Goal: Task Accomplishment & Management: Manage account settings

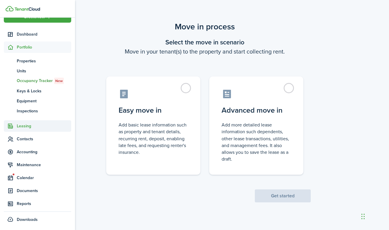
click at [19, 126] on span "Leasing" at bounding box center [44, 126] width 54 height 6
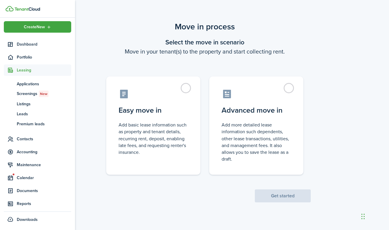
scroll to position [2, 0]
click at [23, 156] on span "Accounting" at bounding box center [37, 151] width 67 height 11
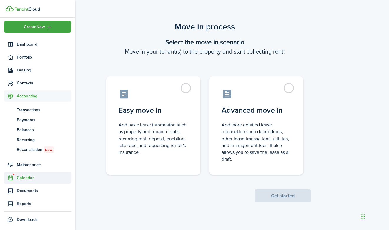
click at [20, 179] on span "Calendar" at bounding box center [44, 178] width 54 height 6
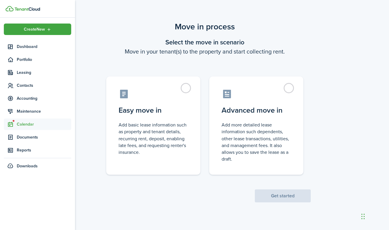
scroll to position [0, 0]
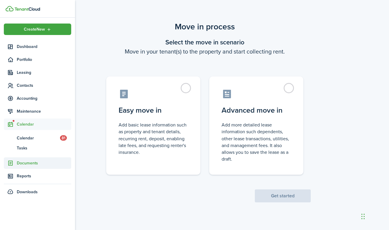
click at [27, 164] on span "Documents" at bounding box center [44, 163] width 54 height 6
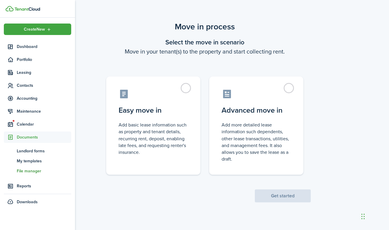
click at [25, 173] on span "File manager" at bounding box center [44, 171] width 54 height 6
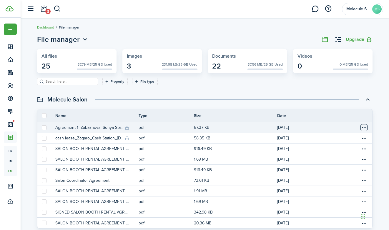
click at [363, 127] on table-menu-btn-icon "Open menu" at bounding box center [363, 127] width 7 height 7
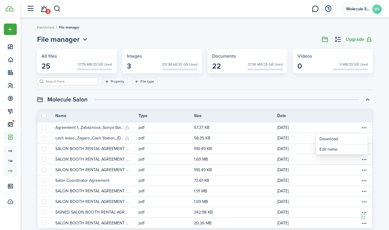
click at [228, 94] on div "File manager Upgrade All files 25 37.79 MB/25 GB Used Images 3 231.98 kB/25 GB …" at bounding box center [204, 137] width 341 height 207
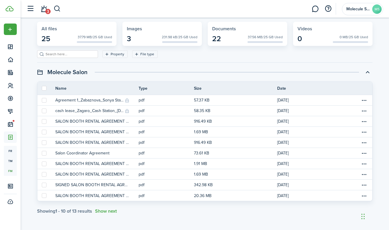
scroll to position [27, 0]
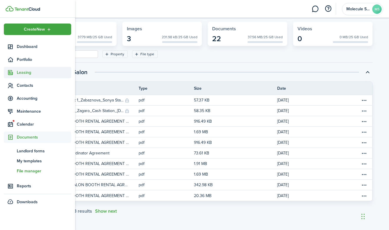
click at [26, 74] on span "Leasing" at bounding box center [44, 72] width 54 height 6
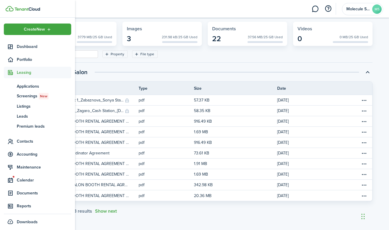
click at [26, 74] on span "Leasing" at bounding box center [44, 72] width 54 height 6
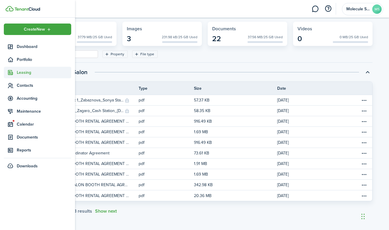
click at [26, 74] on span "Leasing" at bounding box center [44, 72] width 54 height 6
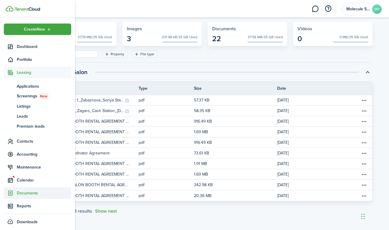
click at [29, 194] on span "Documents" at bounding box center [44, 193] width 54 height 6
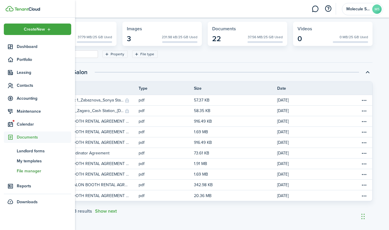
click at [27, 172] on span "File manager" at bounding box center [44, 171] width 54 height 6
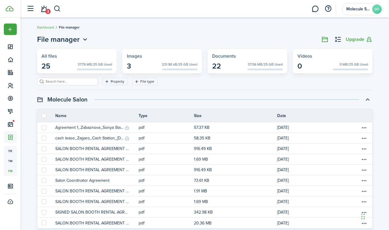
scroll to position [0, 0]
click at [44, 27] on link "Dashboard" at bounding box center [45, 27] width 17 height 5
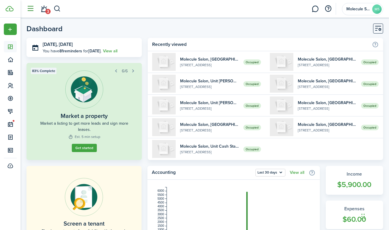
click at [28, 6] on button "button" at bounding box center [30, 8] width 11 height 11
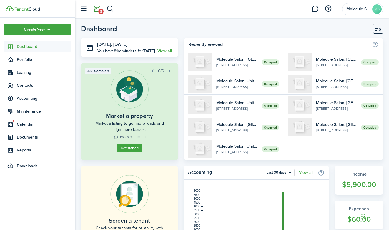
click at [93, 9] on link "3" at bounding box center [96, 8] width 11 height 15
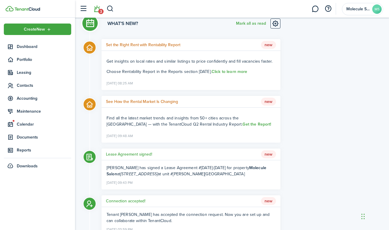
scroll to position [23, 0]
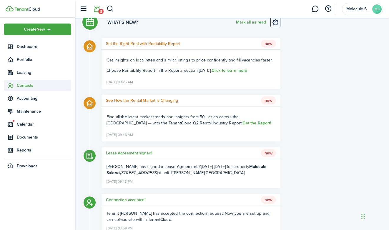
click at [21, 86] on span "Contacts" at bounding box center [44, 85] width 54 height 6
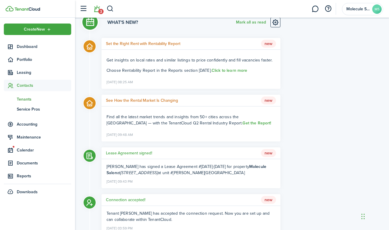
click at [21, 101] on span "Tenants" at bounding box center [44, 99] width 54 height 6
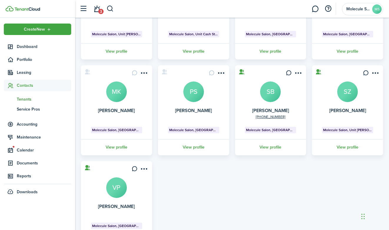
scroll to position [98, 0]
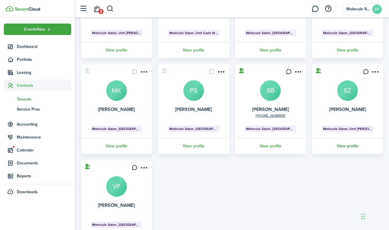
click at [350, 147] on link "View profile" at bounding box center [347, 146] width 73 height 16
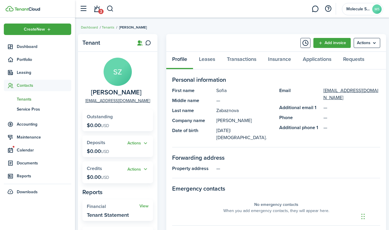
click at [151, 63] on panel-main-group "SZ [PERSON_NAME] [EMAIL_ADDRESS][DOMAIN_NAME]" at bounding box center [117, 81] width 71 height 46
click at [140, 42] on icon at bounding box center [140, 43] width 6 height 6
click at [205, 57] on link "Leases" at bounding box center [207, 61] width 28 height 18
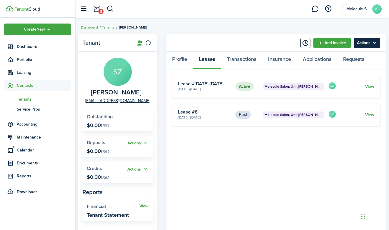
click at [362, 40] on menu-btn "Actions" at bounding box center [367, 43] width 26 height 10
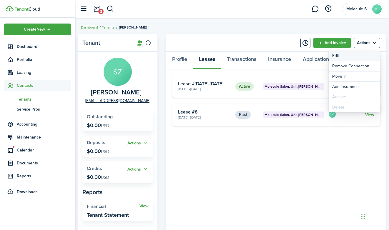
click at [344, 54] on link "Edit" at bounding box center [354, 56] width 51 height 10
click at [368, 87] on link "View" at bounding box center [369, 87] width 9 height 6
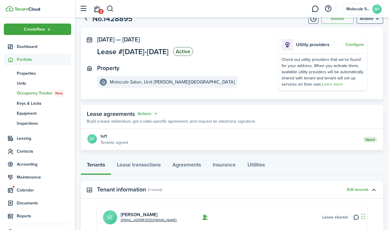
scroll to position [22, 0]
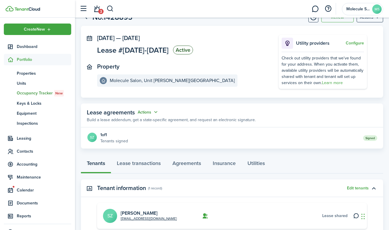
click at [144, 110] on button "Actions" at bounding box center [148, 112] width 21 height 7
click at [121, 122] on link "Edit" at bounding box center [133, 123] width 51 height 10
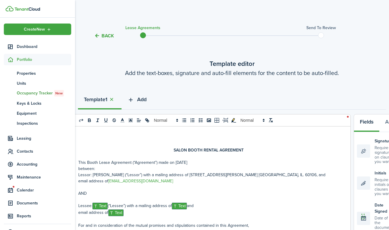
click at [134, 98] on icon "button" at bounding box center [130, 99] width 7 height 6
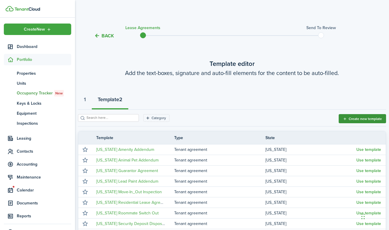
click at [355, 119] on button "Create new template" at bounding box center [362, 118] width 47 height 9
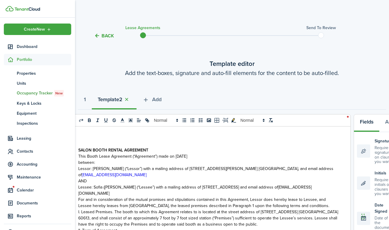
click at [167, 147] on p "SALON BOOTH RENTAL AGREEMENT" at bounding box center [208, 150] width 260 height 6
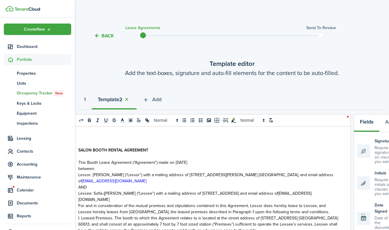
drag, startPoint x: 188, startPoint y: 163, endPoint x: 180, endPoint y: 162, distance: 7.7
click at [180, 162] on span "This Booth Lease Agreement (“Agreement”) made on [DATE]" at bounding box center [132, 162] width 109 height 6
click at [187, 163] on span "This Booth Lease Agreement (“Agreement”) made on [DATE]" at bounding box center [132, 162] width 109 height 6
click at [79, 169] on span "between:" at bounding box center [86, 169] width 17 height 6
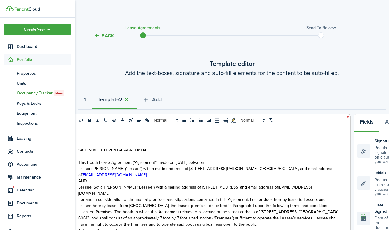
click at [79, 169] on span "Lessor: [PERSON_NAME] (“Lessor”) with a mailing address of [STREET_ADDRESS][PER…" at bounding box center [205, 172] width 255 height 12
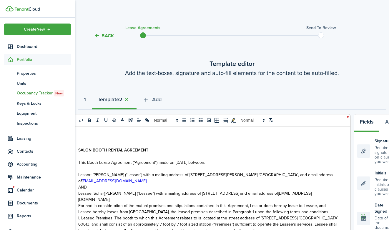
click at [79, 189] on span "AND" at bounding box center [82, 187] width 9 height 6
click at [158, 185] on p "AND" at bounding box center [208, 187] width 260 height 6
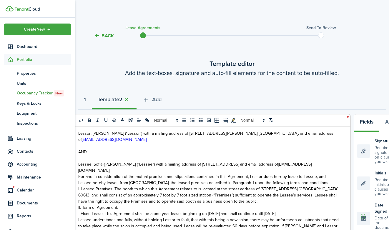
scroll to position [43, 0]
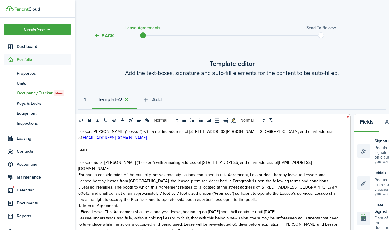
click at [140, 171] on p "Lessee: Sofia ([PERSON_NAME] (“Lessee”) with a mailing address of [STREET_ADDRE…" at bounding box center [208, 165] width 260 height 12
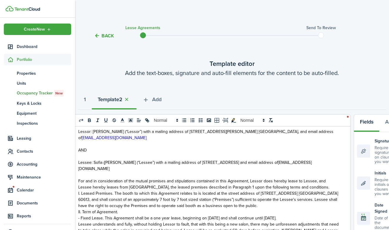
drag, startPoint x: 159, startPoint y: 162, endPoint x: 299, endPoint y: 160, distance: 139.7
click at [278, 162] on span "Lessee: Sofia ([PERSON_NAME] (“Lessee”) with a mailing address of [STREET_ADDRE…" at bounding box center [178, 162] width 200 height 6
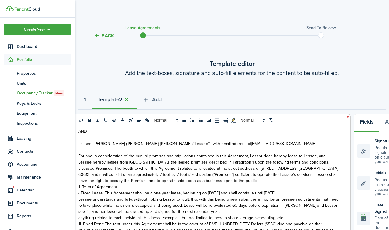
scroll to position [63, 0]
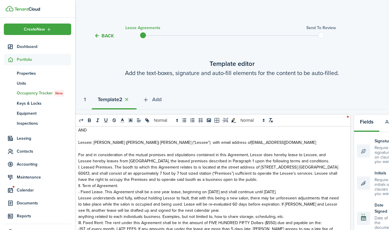
click at [298, 160] on p "For and in consideration of the mutual promises and stipulations contained in t…" at bounding box center [208, 158] width 260 height 12
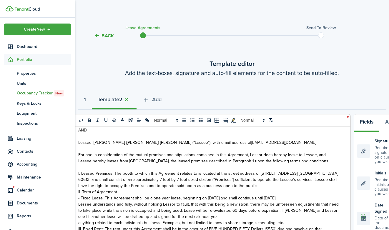
click at [296, 191] on p "II. Term of Agreement." at bounding box center [208, 192] width 260 height 6
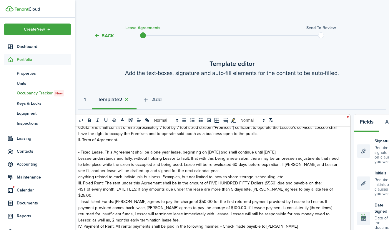
scroll to position [116, 0]
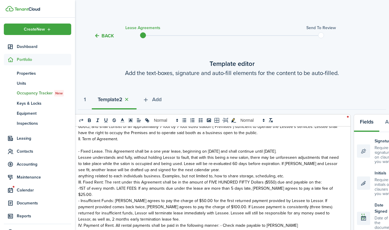
click at [223, 173] on span "anything related to each individuals business. Examples, but not limited to, ho…" at bounding box center [181, 176] width 206 height 6
click at [212, 173] on span "anything related to each individuals business. Examples, but not limited to, ho…" at bounding box center [181, 176] width 206 height 6
click at [208, 168] on p "Lessee understands and fully, without holding Lessor to fault, that with this b…" at bounding box center [208, 163] width 260 height 19
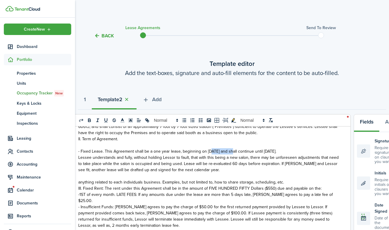
drag, startPoint x: 210, startPoint y: 152, endPoint x: 232, endPoint y: 152, distance: 22.7
click at [232, 152] on span "- Fixed Lease. This Agreement shall be a one year lease, beginning on [DATE] an…" at bounding box center [177, 151] width 198 height 6
drag, startPoint x: 280, startPoint y: 151, endPoint x: 290, endPoint y: 151, distance: 10.0
click at [276, 151] on span "- Fixed Lease. This Agreement shall be a one year lease, beginning on [DATE] an…" at bounding box center [177, 151] width 198 height 6
click at [293, 150] on span "3TH 2026." at bounding box center [282, 151] width 19 height 6
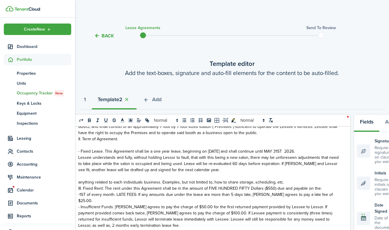
click at [295, 151] on span "31ST 2026." at bounding box center [283, 151] width 21 height 6
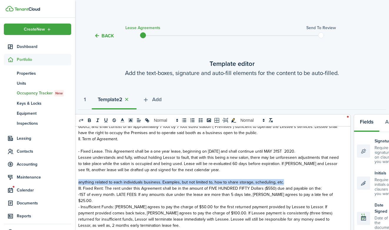
drag, startPoint x: 282, startPoint y: 183, endPoint x: 74, endPoint y: 182, distance: 208.3
click at [74, 180] on landlord-dashboard "Create New Dashboard Portfolio pt Properties un Units oc Occupancy Tracker New …" at bounding box center [194, 115] width 389 height 230
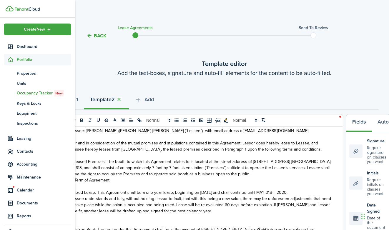
scroll to position [76, 0]
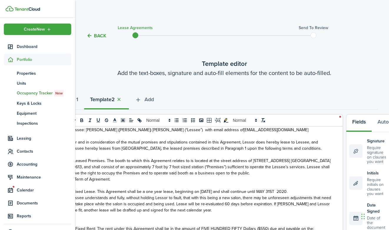
click at [287, 191] on span "31ST 2020." at bounding box center [277, 192] width 22 height 6
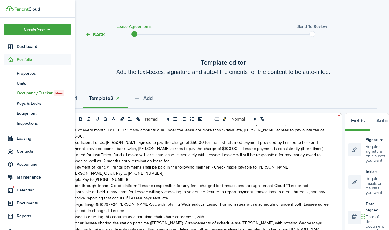
scroll to position [182, 0]
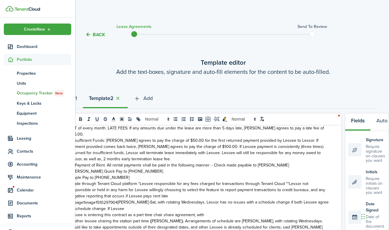
click at [171, 168] on p "- [PERSON_NAME] Quick Pay to [PHONE_NUMBER]" at bounding box center [199, 171] width 260 height 6
click at [122, 153] on p "- Insufficient Funds: [PERSON_NAME] agrees to pay the charge of $50.00 for the …" at bounding box center [199, 149] width 260 height 25
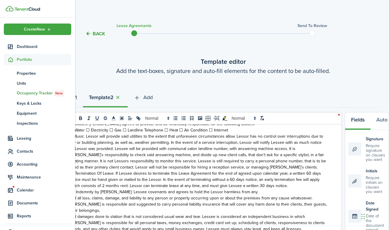
scroll to position [482, 0]
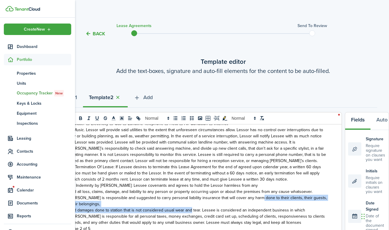
drag, startPoint x: 190, startPoint y: 198, endPoint x: 218, endPoint y: 188, distance: 30.1
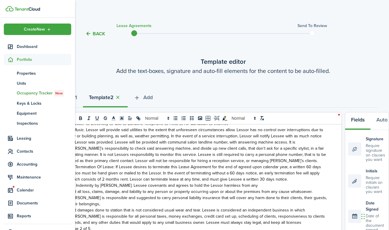
click at [96, 147] on span "as Lessor was provided. Lessee will be provided with communal salon landline nu…" at bounding box center [197, 151] width 257 height 25
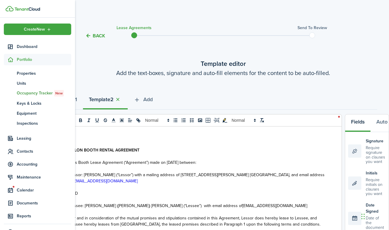
scroll to position [0, 9]
click at [79, 149] on strong "SALON BOOTH RENTAL AGREEMENT" at bounding box center [104, 150] width 70 height 6
drag, startPoint x: 128, startPoint y: 135, endPoint x: 187, endPoint y: 133, distance: 59.4
drag, startPoint x: 163, startPoint y: 190, endPoint x: 197, endPoint y: 190, distance: 33.5
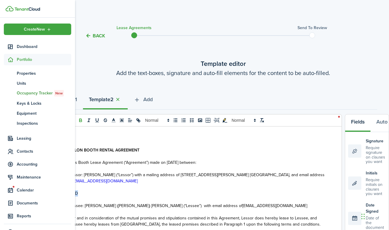
click at [197, 190] on p at bounding box center [199, 187] width 260 height 6
drag, startPoint x: 174, startPoint y: 227, endPoint x: 214, endPoint y: 220, distance: 41.1
click at [214, 222] on span "For and in consideration of the mutual promises and stipulations contained in t…" at bounding box center [194, 221] width 251 height 12
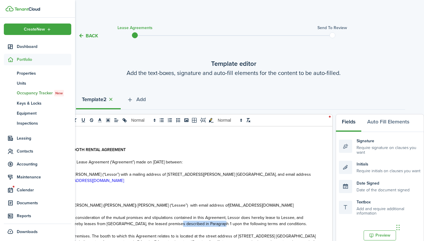
scroll to position [1, 0]
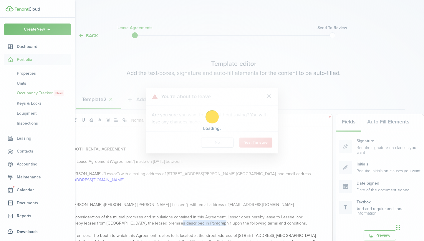
scroll to position [22, 0]
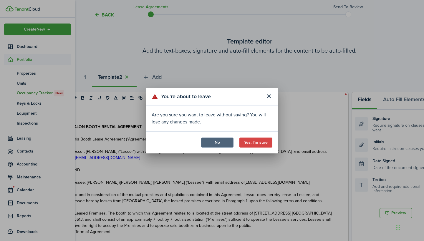
click at [210, 144] on button "No" at bounding box center [217, 143] width 32 height 10
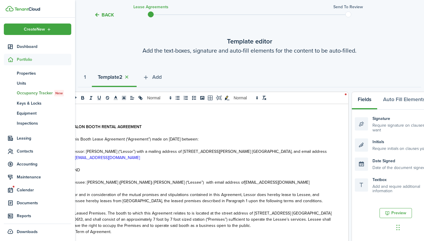
click at [87, 126] on strong "SALON BOOTH RENTAL AGREEMENT" at bounding box center [106, 127] width 70 height 6
click at [83, 52] on wizard-step-header-description "Add the text-boxes, signature and auto-fill elements for the content to be auto…" at bounding box center [249, 50] width 343 height 9
drag, startPoint x: 91, startPoint y: 132, endPoint x: 109, endPoint y: 135, distance: 18.5
click at [109, 135] on p at bounding box center [201, 133] width 260 height 6
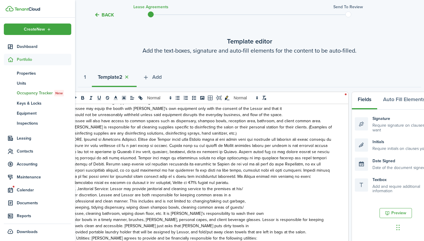
scroll to position [341, 0]
click at [84, 229] on span "provided portable laundry holder that will be assigned by Lessor, and fold/put …" at bounding box center [188, 232] width 234 height 6
click at [389, 212] on button "Preview" at bounding box center [395, 213] width 32 height 10
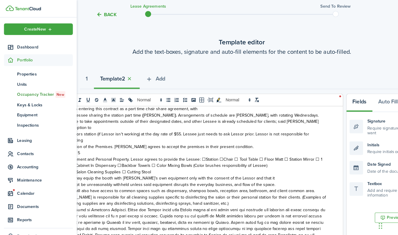
scroll to position [273, 0]
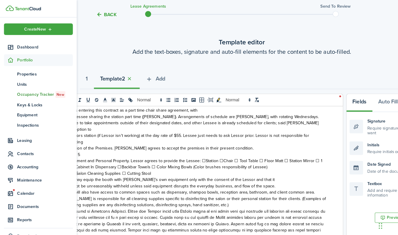
click at [84, 167] on span "☐ Basic Salon Cleaning Supplies ☐ Cutting Stool" at bounding box center [103, 170] width 89 height 6
click at [105, 10] on tc-wizard-header "Back Lease Agreements Send to review" at bounding box center [237, 13] width 326 height 26
click at [107, 15] on button "Back" at bounding box center [104, 15] width 20 height 6
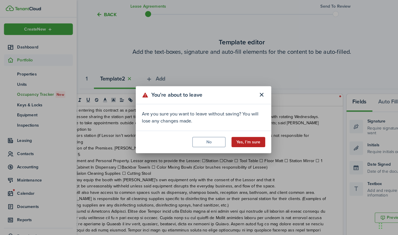
click at [233, 135] on button "Yes, I'm sure" at bounding box center [242, 140] width 33 height 10
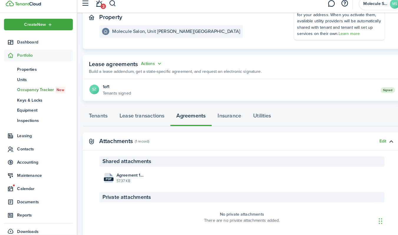
scroll to position [68, 0]
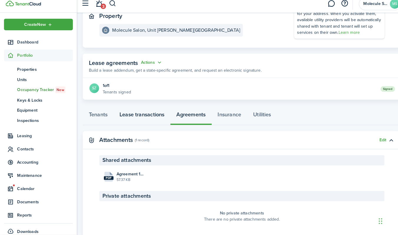
click at [141, 112] on link "Lease transactions" at bounding box center [139, 119] width 56 height 18
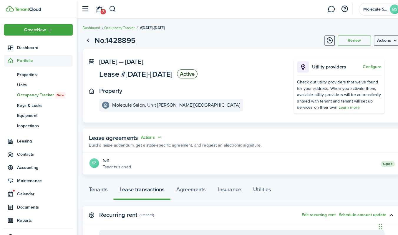
click at [132, 161] on div "Signed" at bounding box center [257, 160] width 258 height 6
click at [147, 132] on button "Actions" at bounding box center [148, 134] width 21 height 7
click at [129, 144] on link "Edit" at bounding box center [133, 146] width 51 height 10
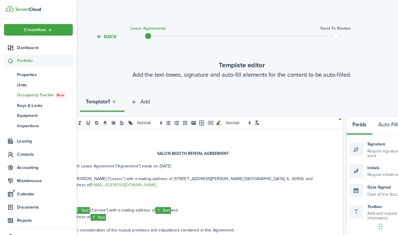
drag, startPoint x: 156, startPoint y: 163, endPoint x: 207, endPoint y: 160, distance: 51.6
click at [207, 162] on p "This Booth Lease Agreement (“Agreement”) made on [DATE]" at bounding box center [189, 162] width 260 height 6
click at [332, 116] on div "0 x 0" at bounding box center [190, 120] width 289 height 12
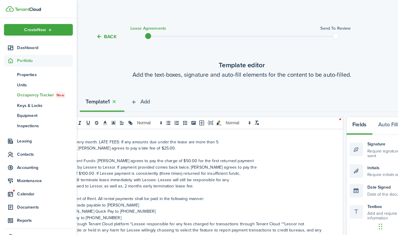
scroll to position [280, 0]
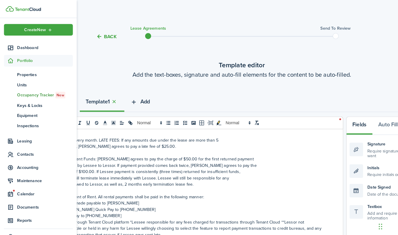
click at [141, 100] on span "Add" at bounding box center [141, 100] width 9 height 8
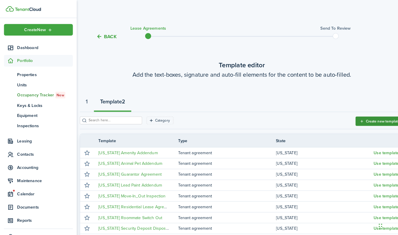
click at [370, 120] on button "Create new template" at bounding box center [370, 118] width 47 height 9
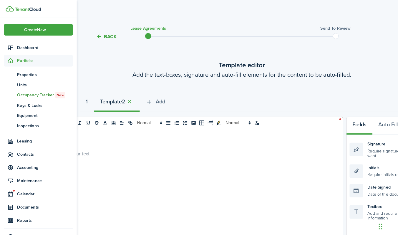
click at [90, 152] on p at bounding box center [189, 150] width 260 height 6
click at [55, 152] on span "Contacts" at bounding box center [44, 151] width 54 height 6
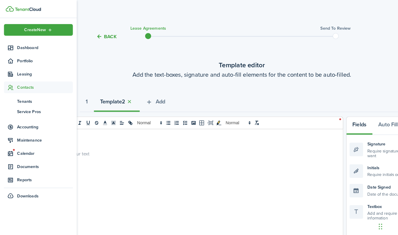
drag, startPoint x: 113, startPoint y: 150, endPoint x: 157, endPoint y: 151, distance: 43.8
click at [163, 152] on p at bounding box center [189, 150] width 260 height 6
drag, startPoint x: 74, startPoint y: 36, endPoint x: 61, endPoint y: 46, distance: 15.8
click at [61, 45] on nav "Create New Dashboard Portfolio Leasing Contacts tn Tenants sp Service Pros Acco…" at bounding box center [37, 110] width 75 height 185
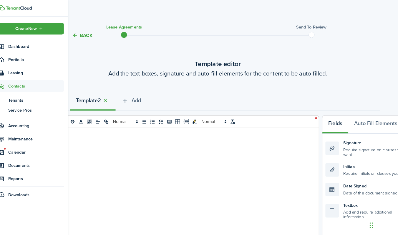
scroll to position [0, 31]
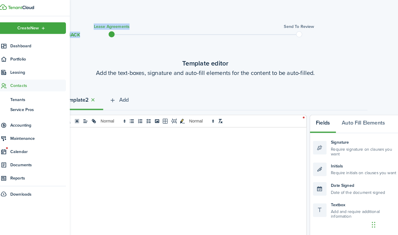
drag, startPoint x: 89, startPoint y: 22, endPoint x: 153, endPoint y: 32, distance: 65.5
click at [153, 34] on tc-wizard-header "Back Lease Agreements Send to review" at bounding box center [208, 34] width 326 height 26
click at [72, 36] on button "Back" at bounding box center [75, 36] width 20 height 6
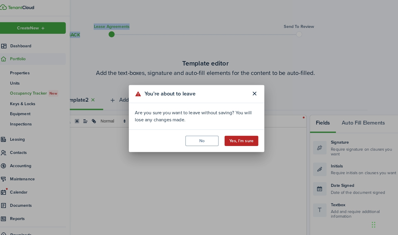
click at [230, 135] on button "Yes, I'm sure" at bounding box center [242, 140] width 33 height 10
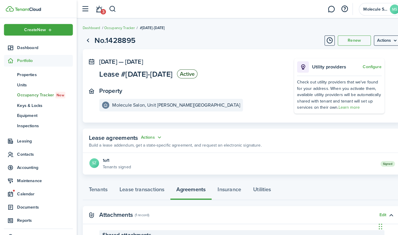
click at [141, 169] on panel-main-body "SZ 1 of 1 Tenants signed Signed" at bounding box center [236, 160] width 311 height 21
click at [108, 162] on p "Tenants signed" at bounding box center [114, 163] width 28 height 6
click at [146, 135] on button "Actions" at bounding box center [148, 134] width 21 height 7
click at [128, 144] on link "Edit" at bounding box center [133, 146] width 51 height 10
